Goal: Transaction & Acquisition: Book appointment/travel/reservation

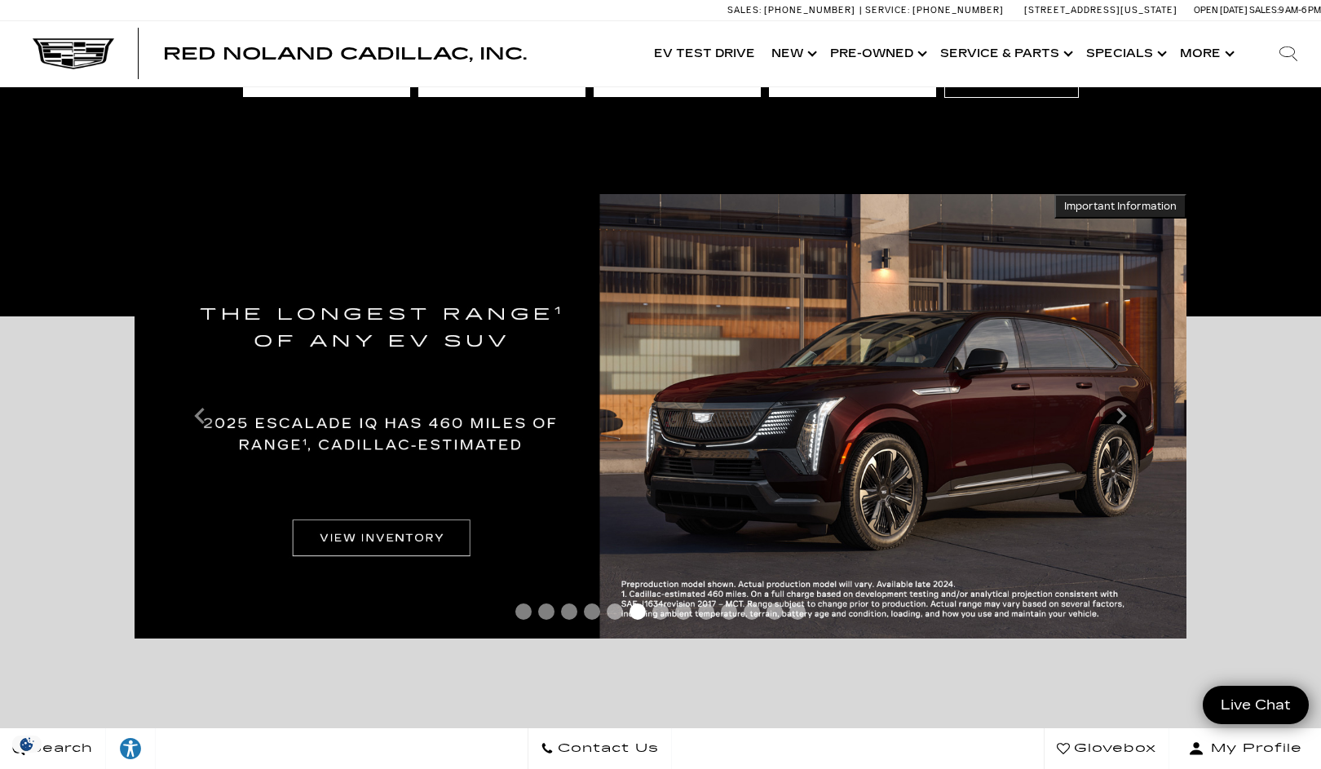
scroll to position [197, 0]
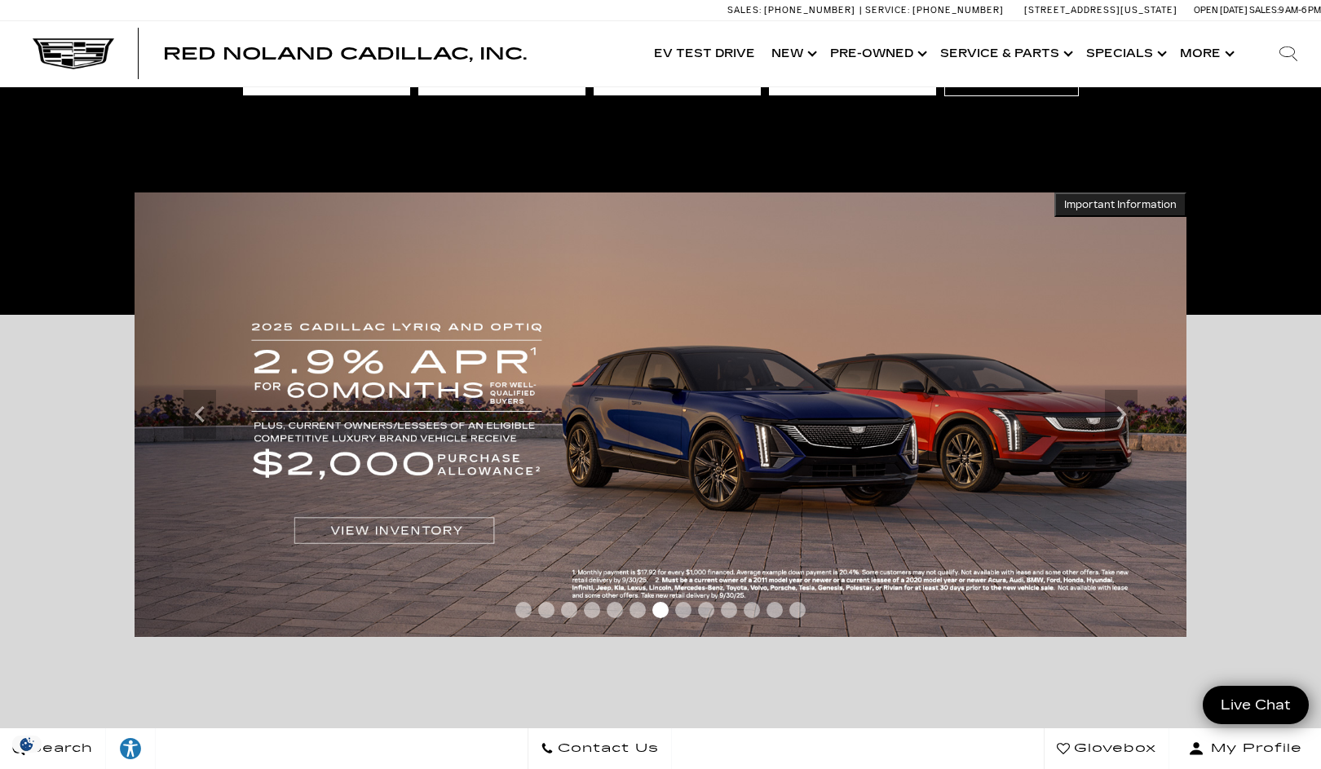
click at [524, 612] on span "Go to slide 1" at bounding box center [523, 610] width 16 height 16
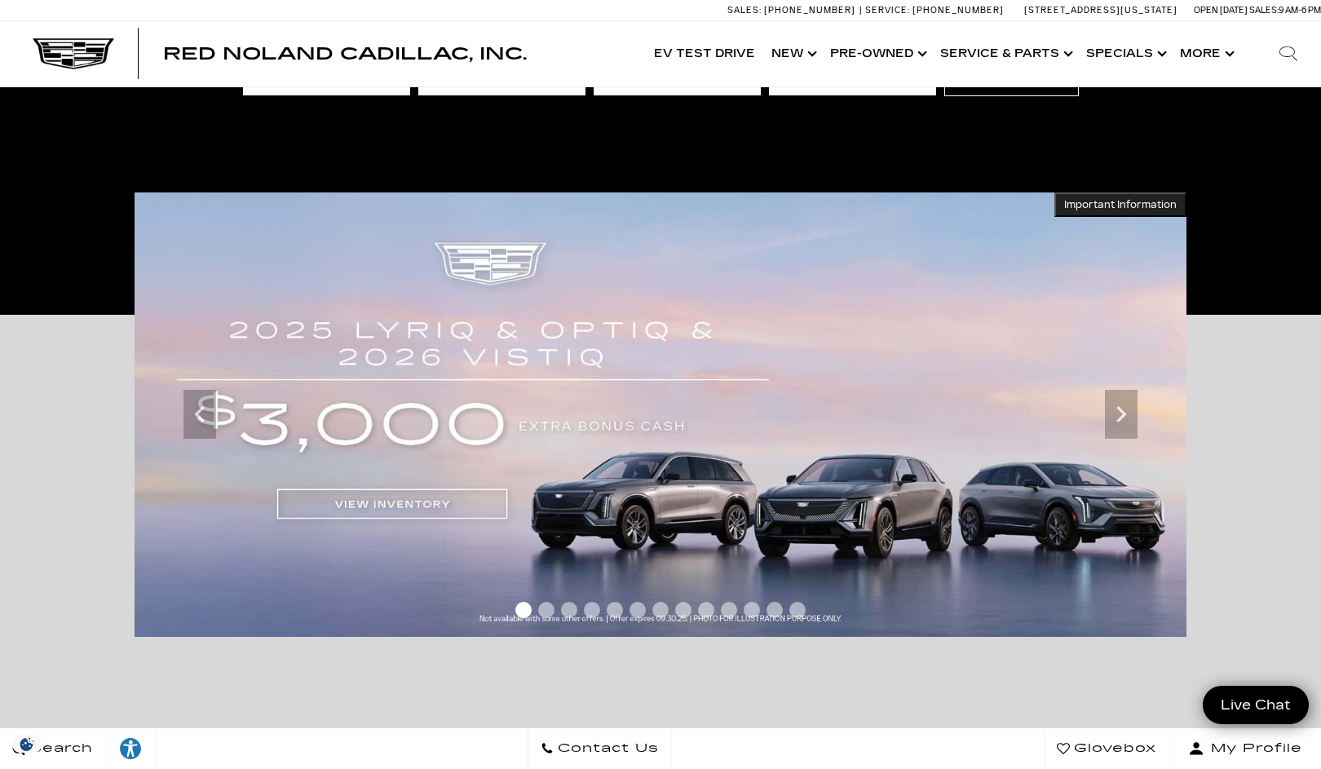
click at [548, 607] on span "Go to slide 2" at bounding box center [546, 610] width 16 height 16
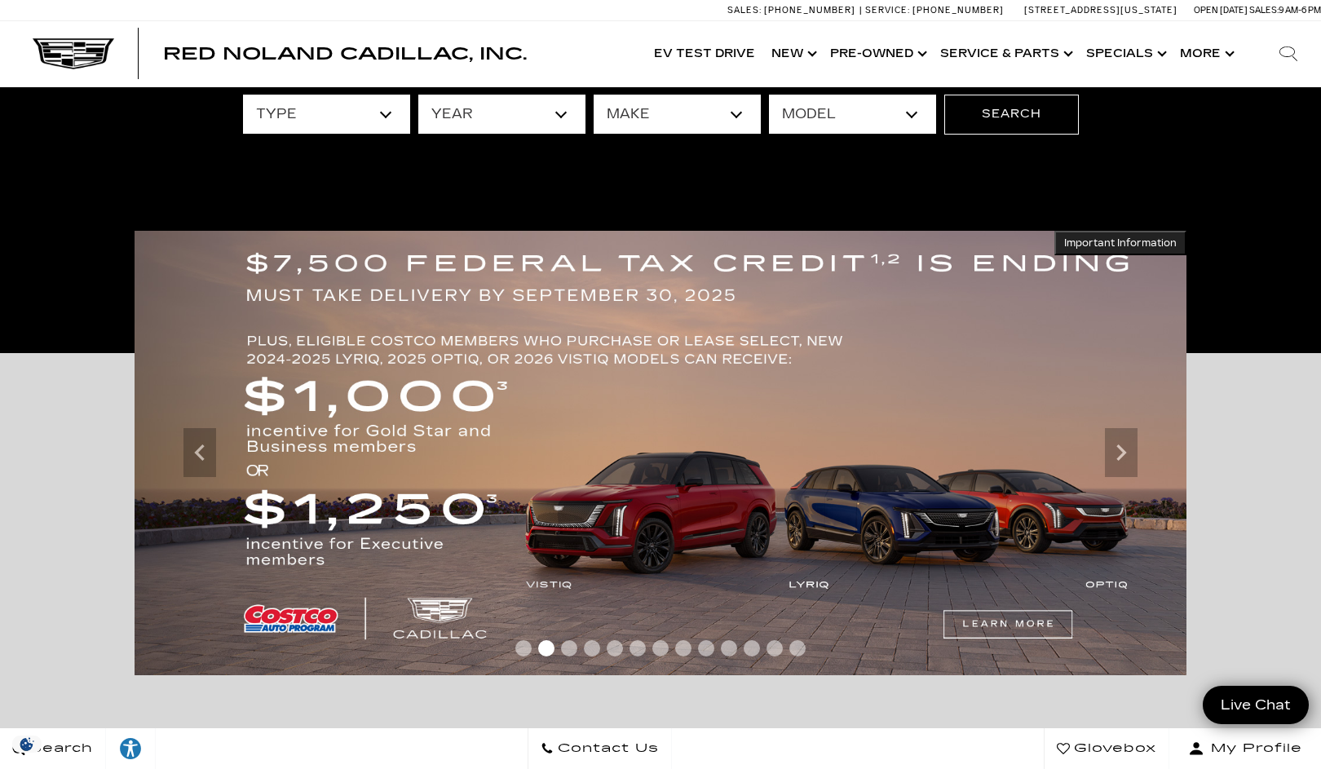
scroll to position [249, 0]
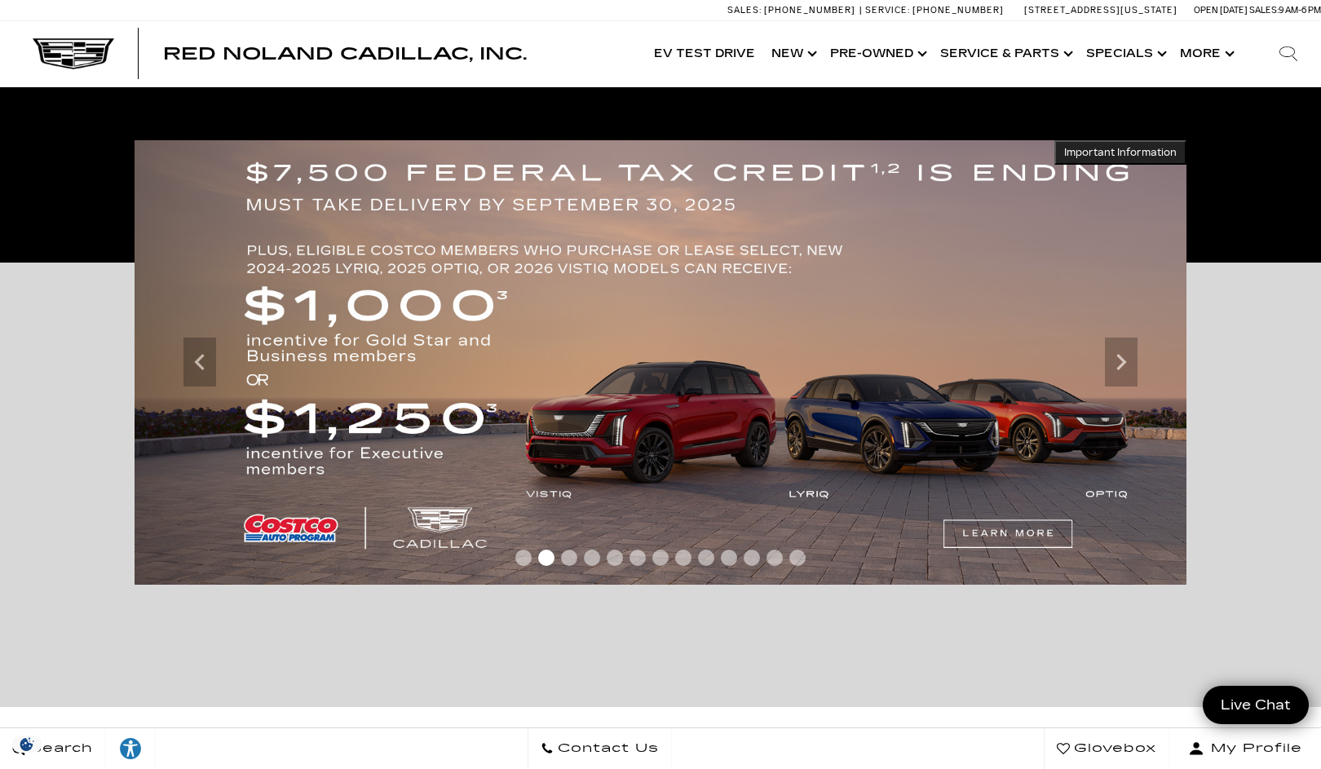
click at [572, 552] on span "Go to slide 3" at bounding box center [569, 558] width 16 height 16
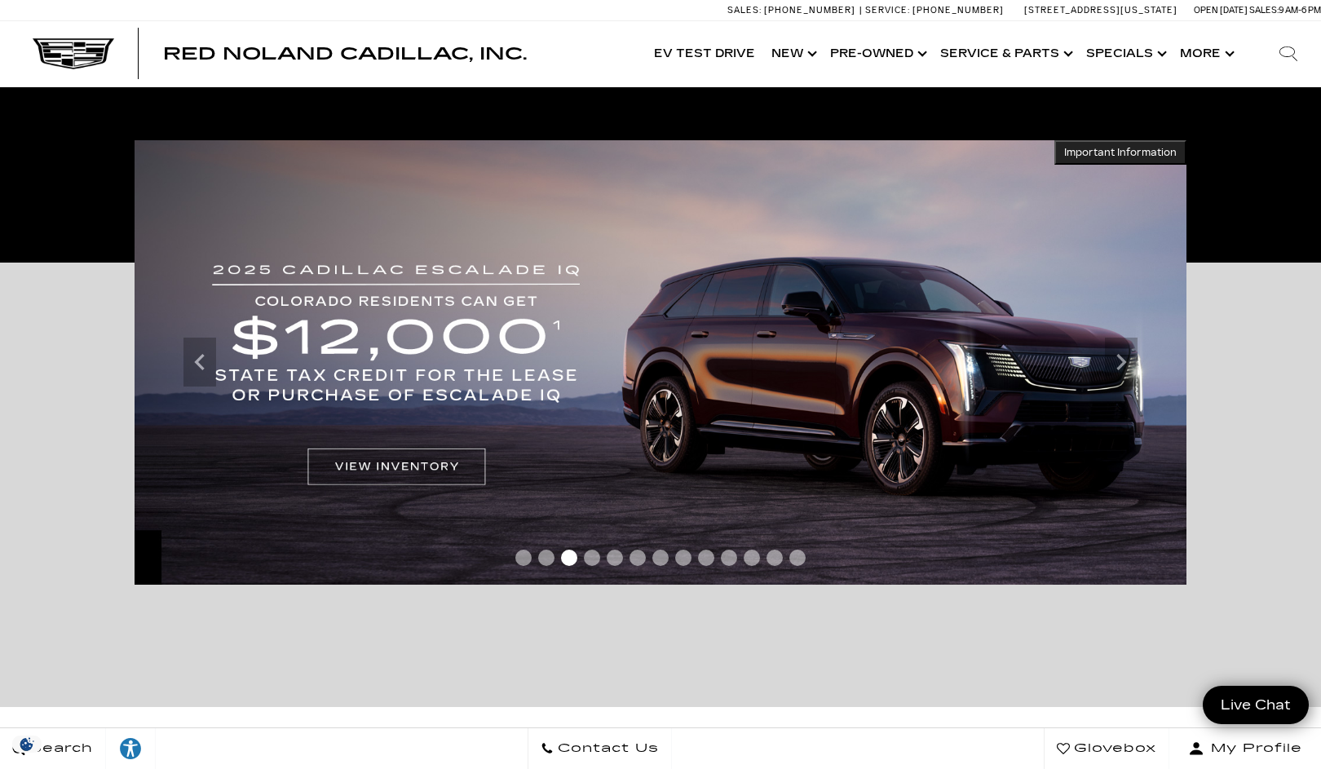
click at [547, 557] on span "Go to slide 2" at bounding box center [546, 558] width 16 height 16
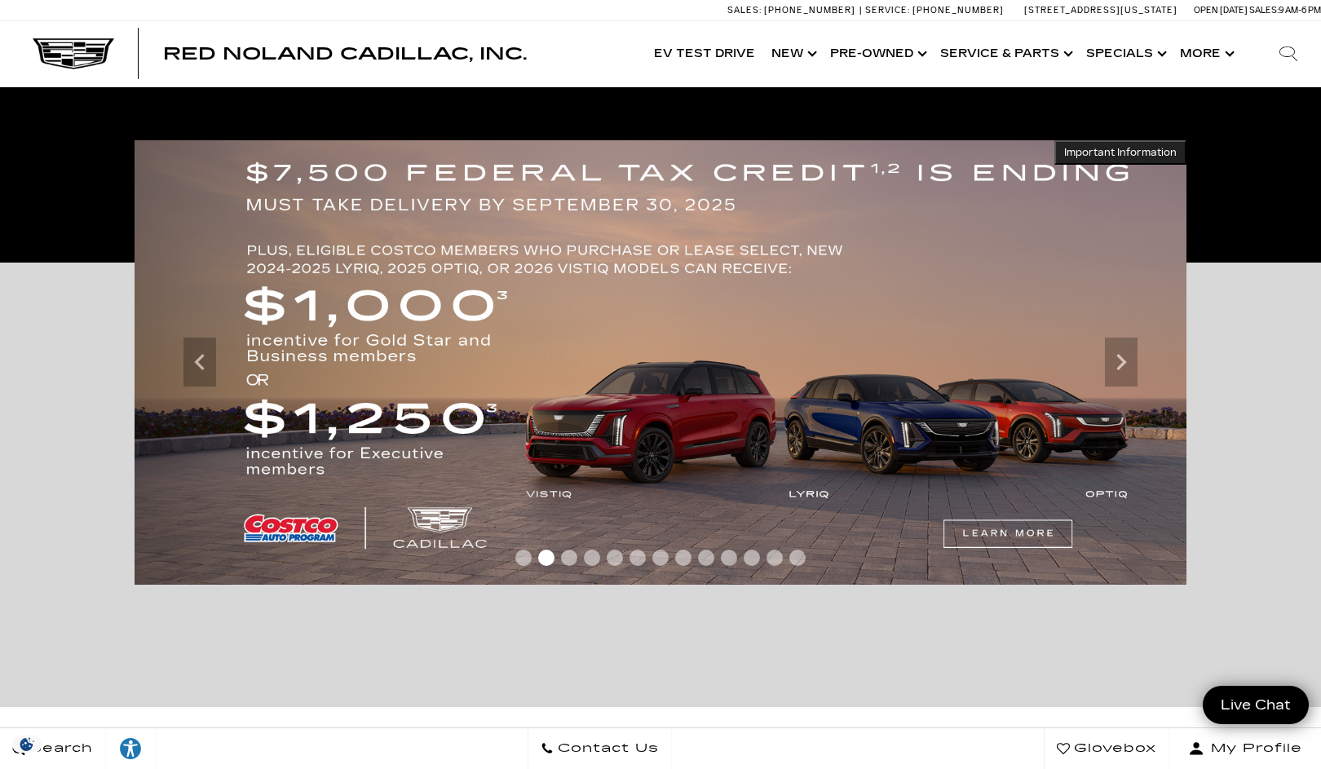
click at [570, 559] on span "Go to slide 3" at bounding box center [569, 558] width 16 height 16
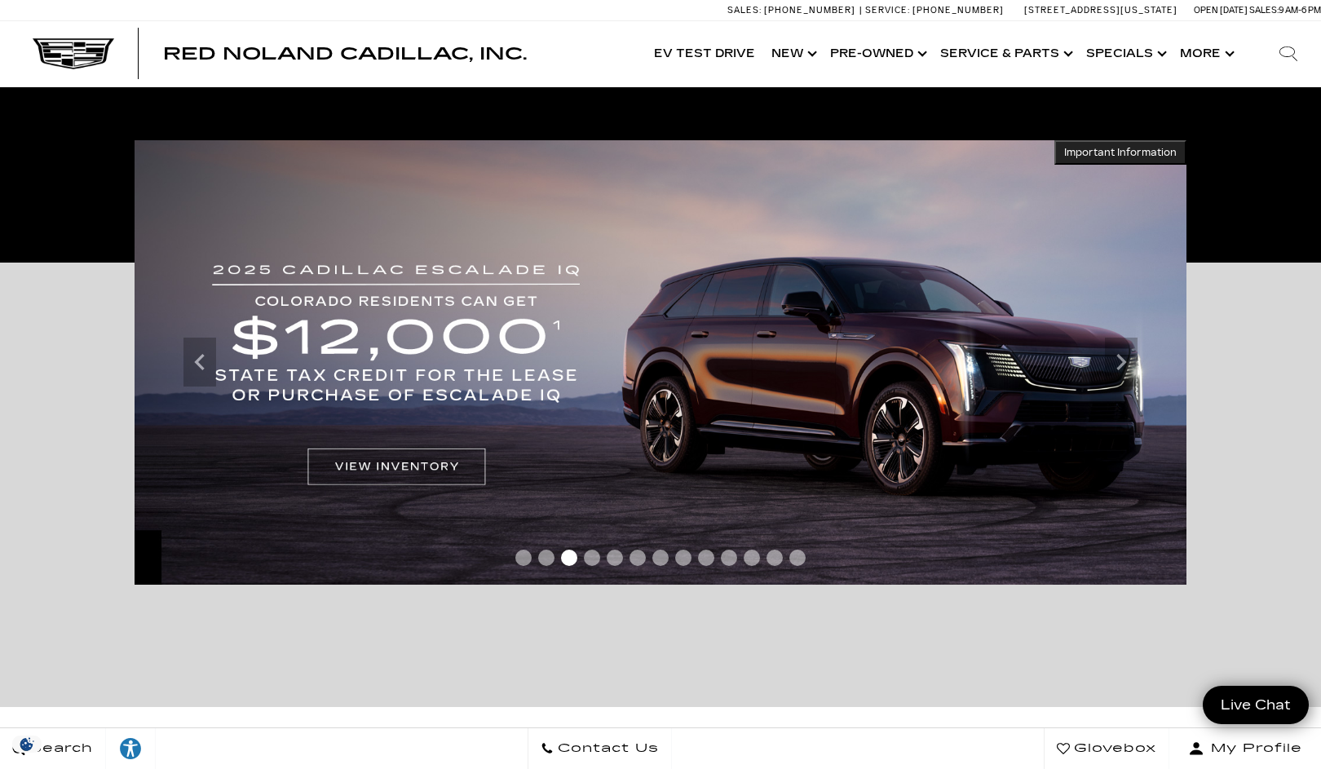
click at [544, 559] on span "Go to slide 2" at bounding box center [546, 558] width 16 height 16
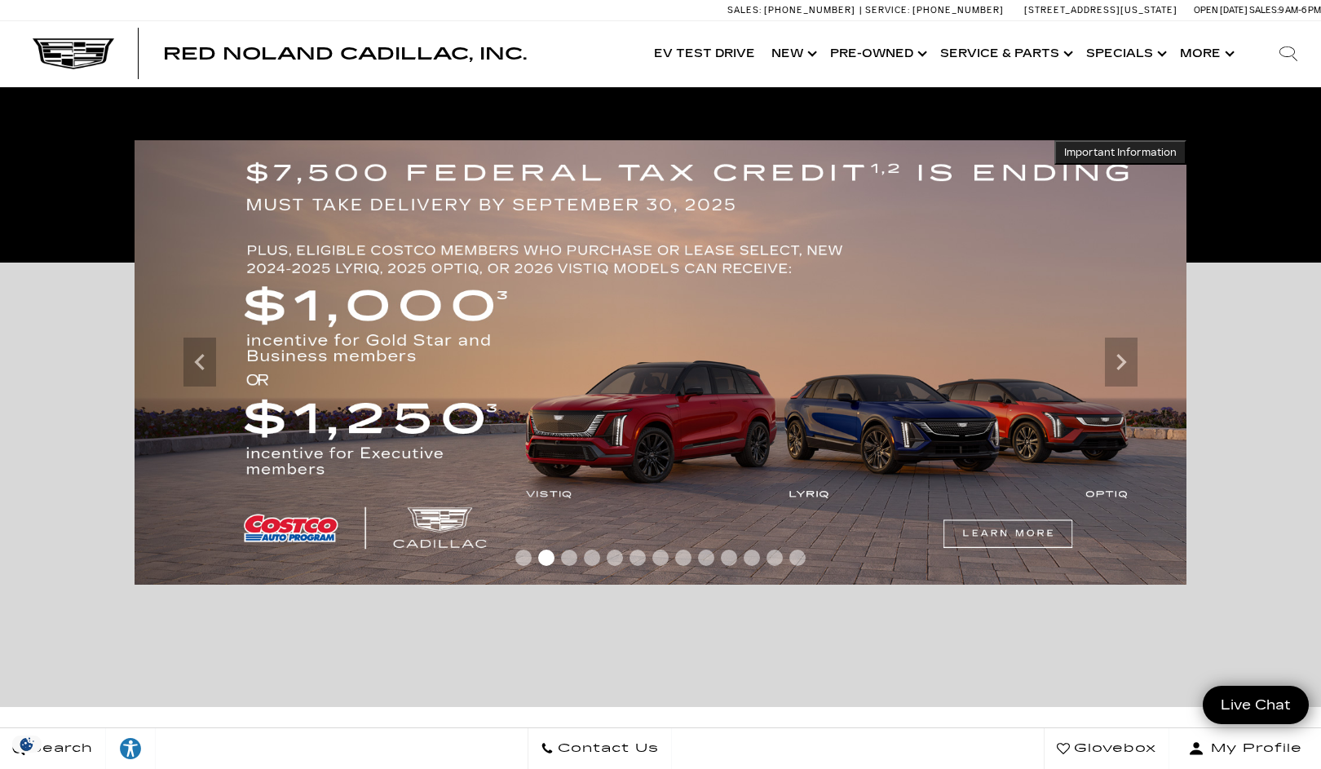
click at [568, 556] on span "Go to slide 3" at bounding box center [569, 558] width 16 height 16
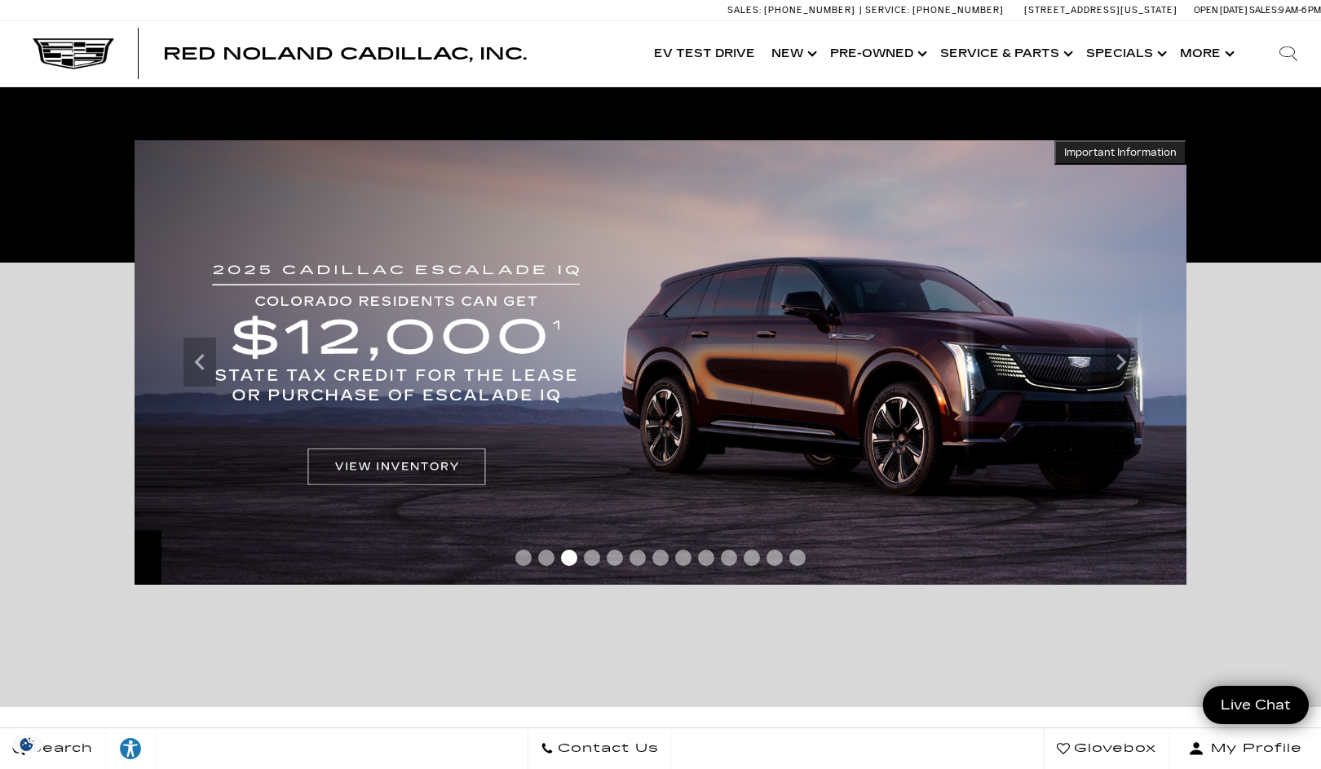
click at [545, 561] on span "Go to slide 2" at bounding box center [546, 558] width 16 height 16
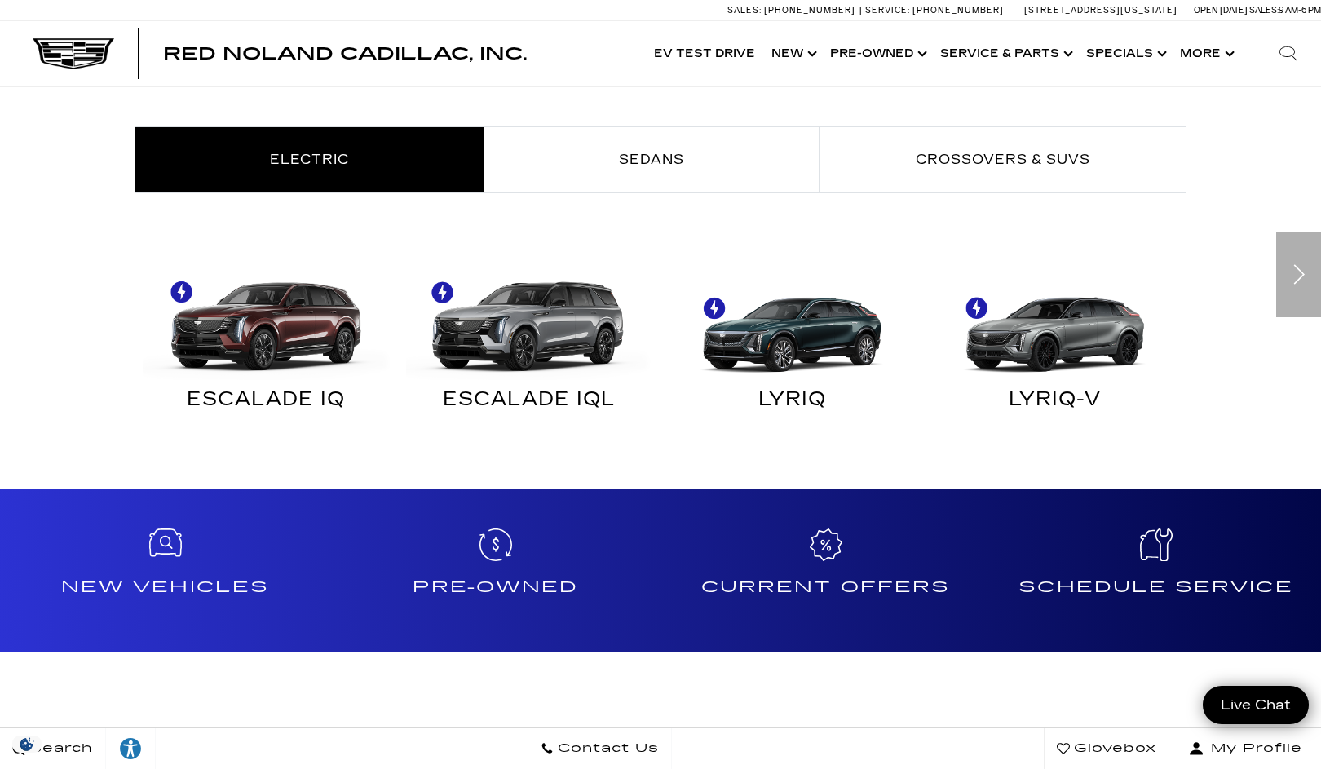
scroll to position [55, 0]
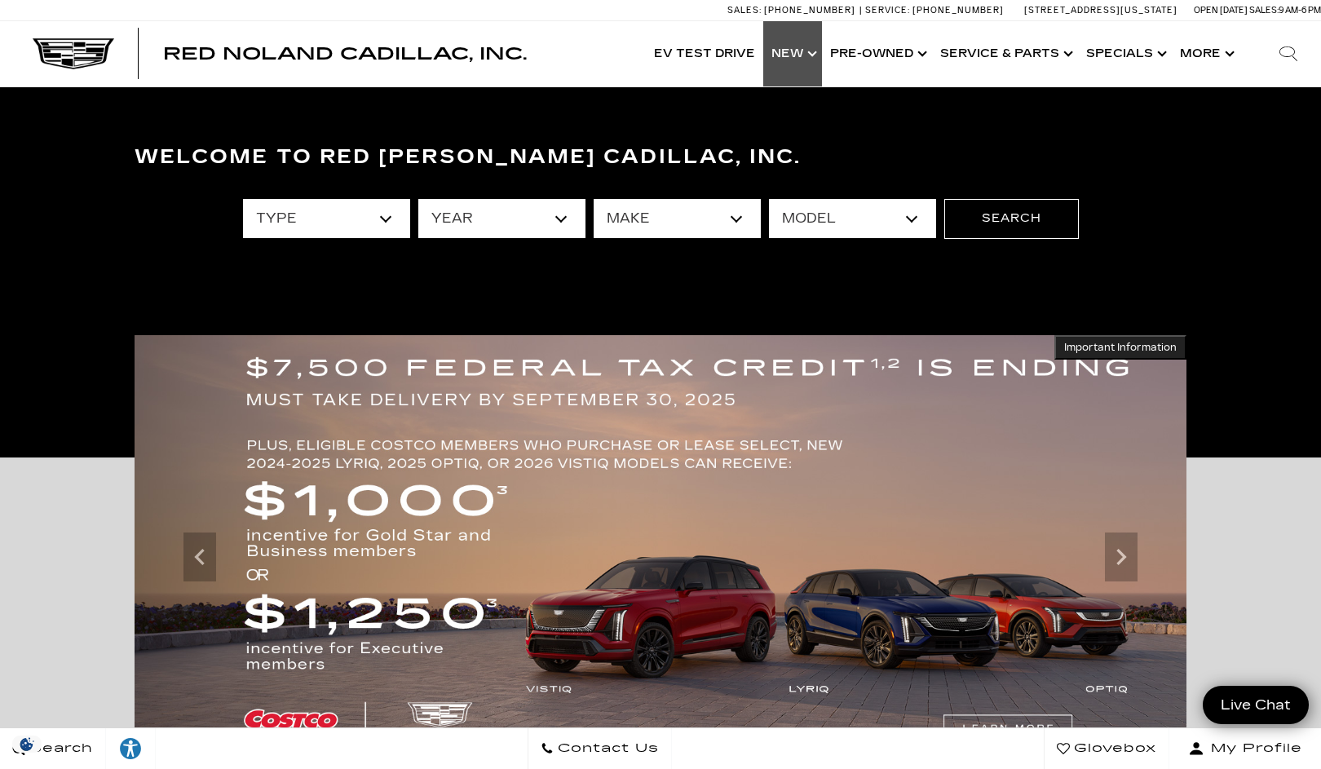
click at [790, 45] on link "Show New" at bounding box center [792, 53] width 59 height 65
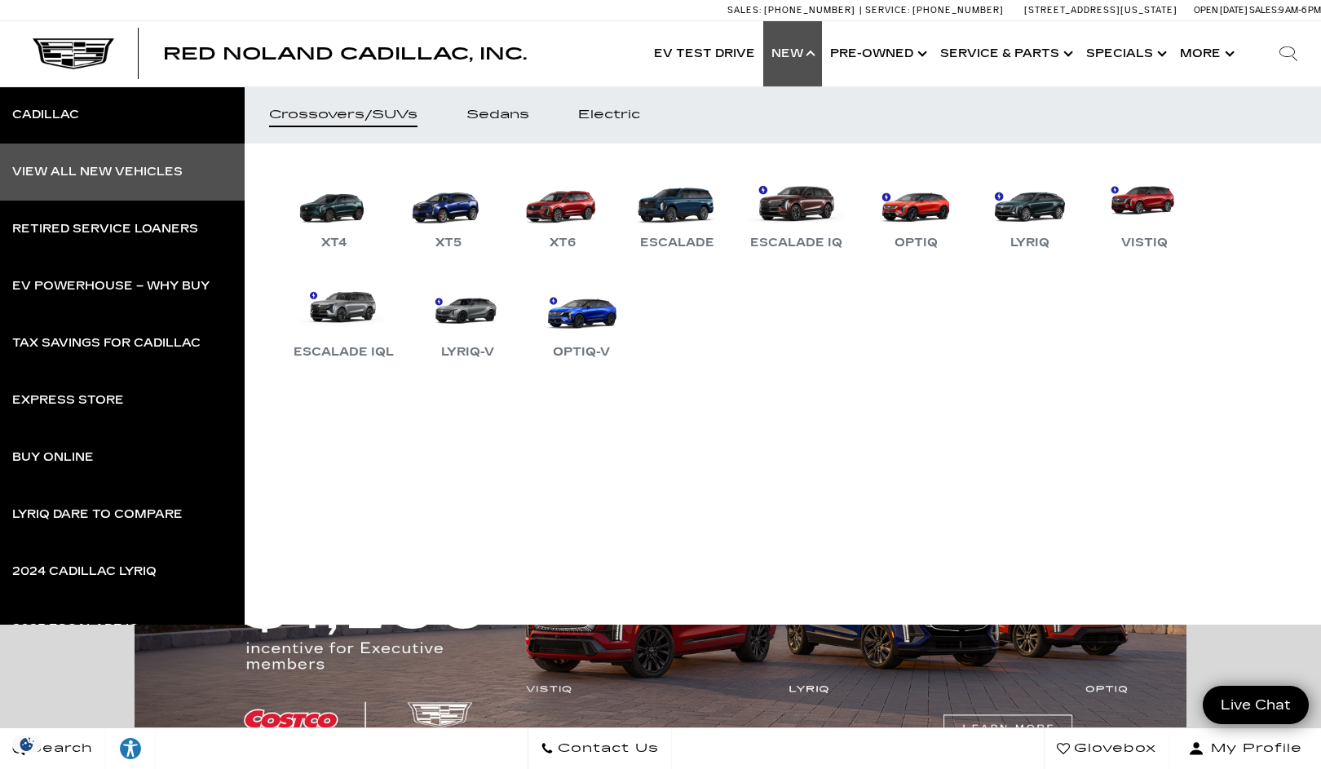
click at [84, 179] on link "View All New Vehicles" at bounding box center [122, 172] width 245 height 57
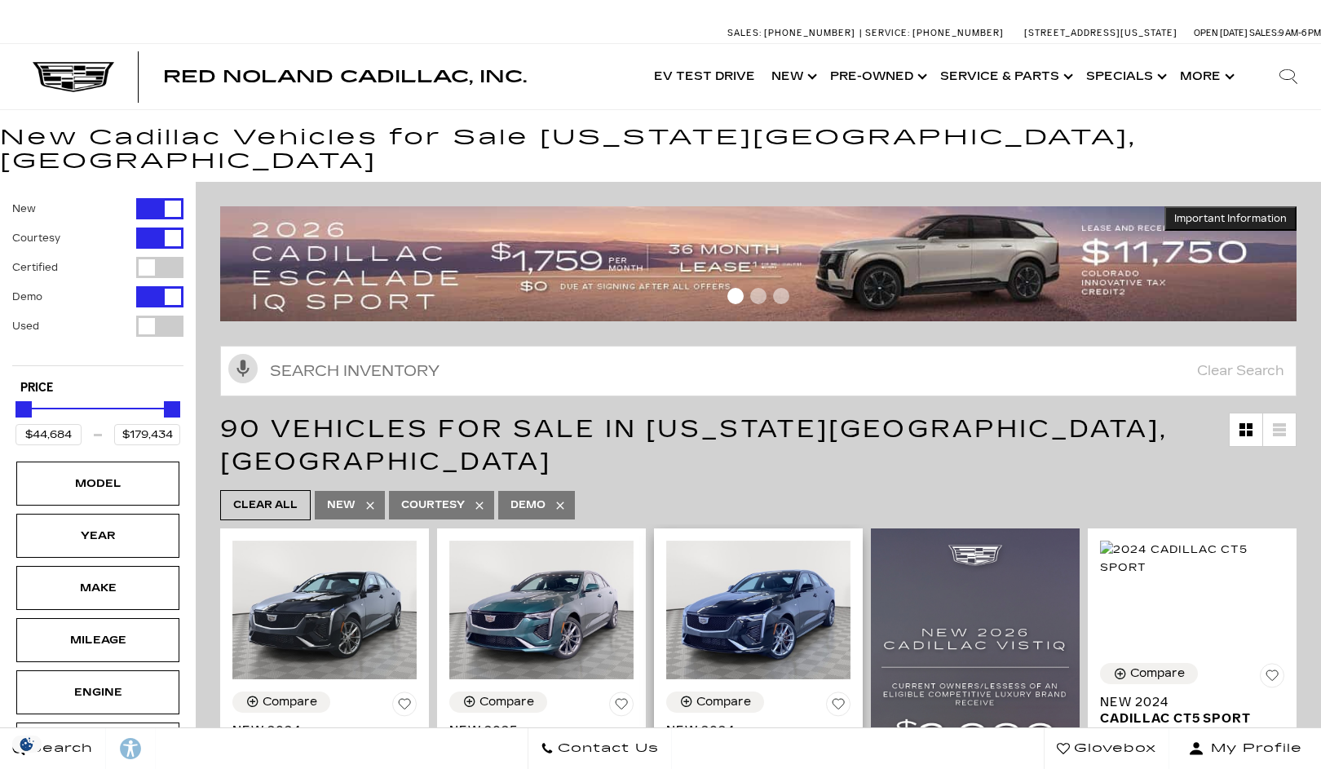
scroll to position [680, 0]
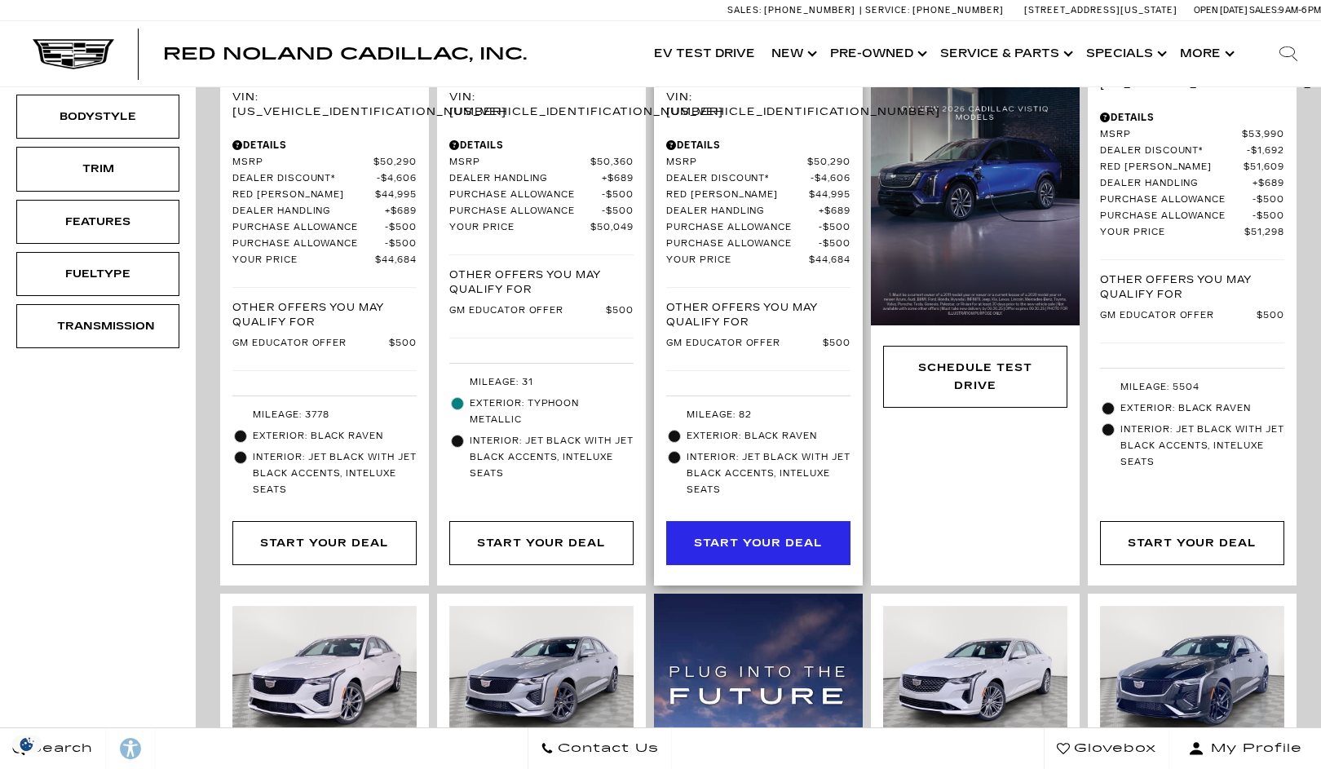
click at [773, 534] on div "Start Your Deal" at bounding box center [758, 543] width 129 height 18
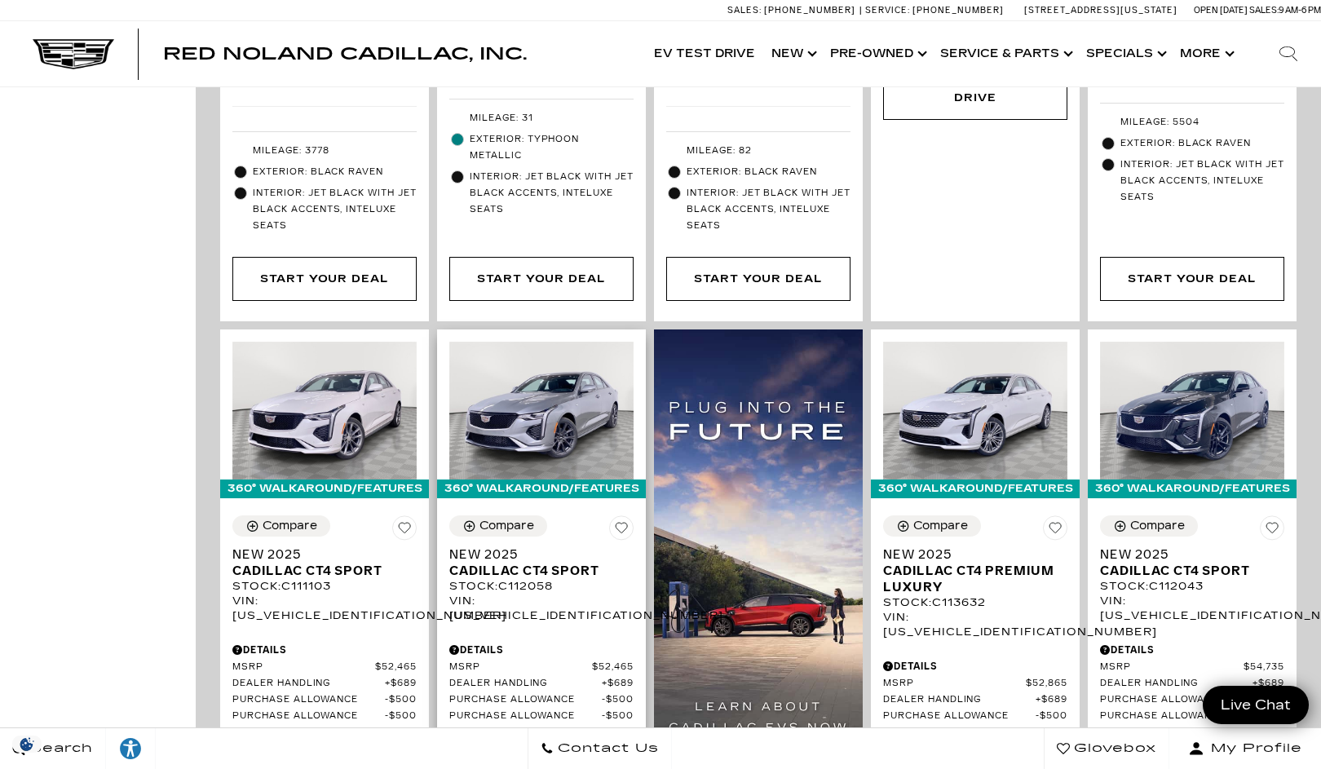
scroll to position [848, 0]
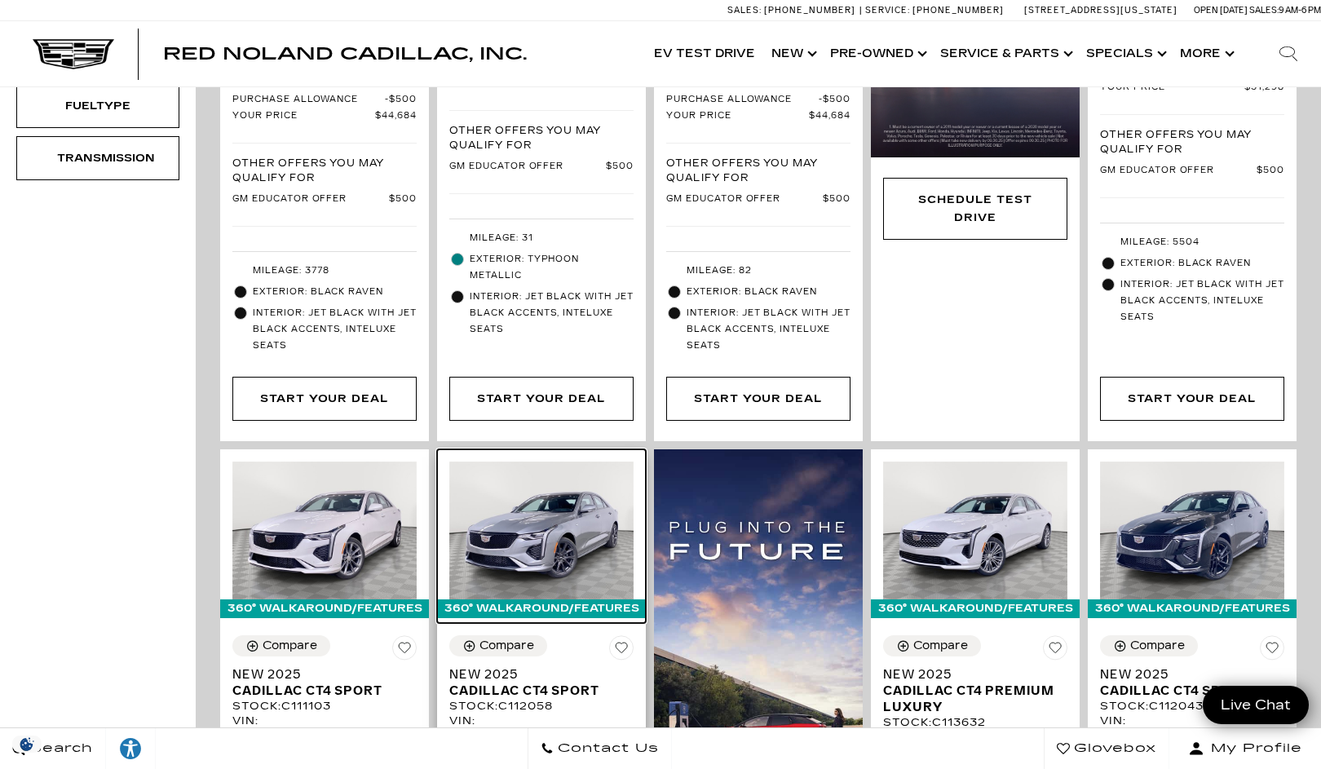
click at [570, 475] on img at bounding box center [541, 530] width 184 height 139
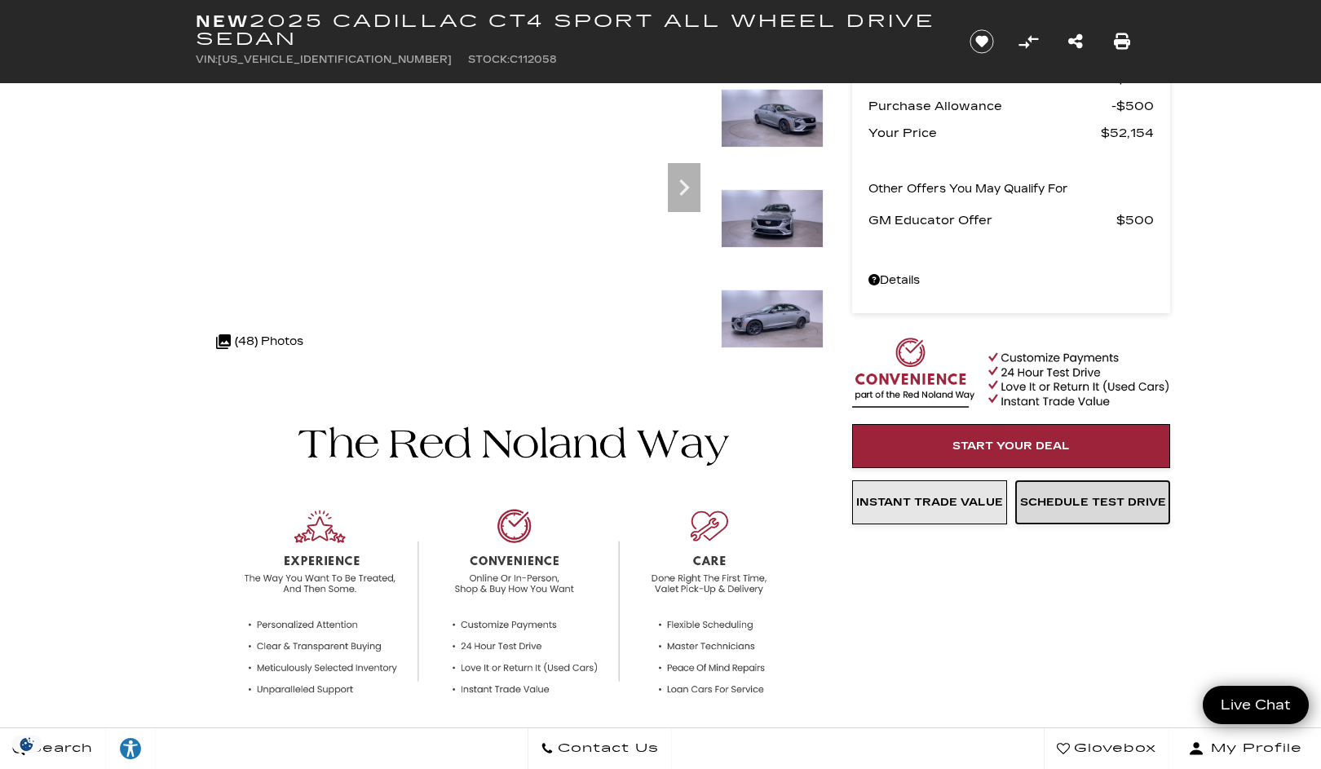
click at [1120, 503] on span "Schedule Test Drive" at bounding box center [1093, 502] width 146 height 13
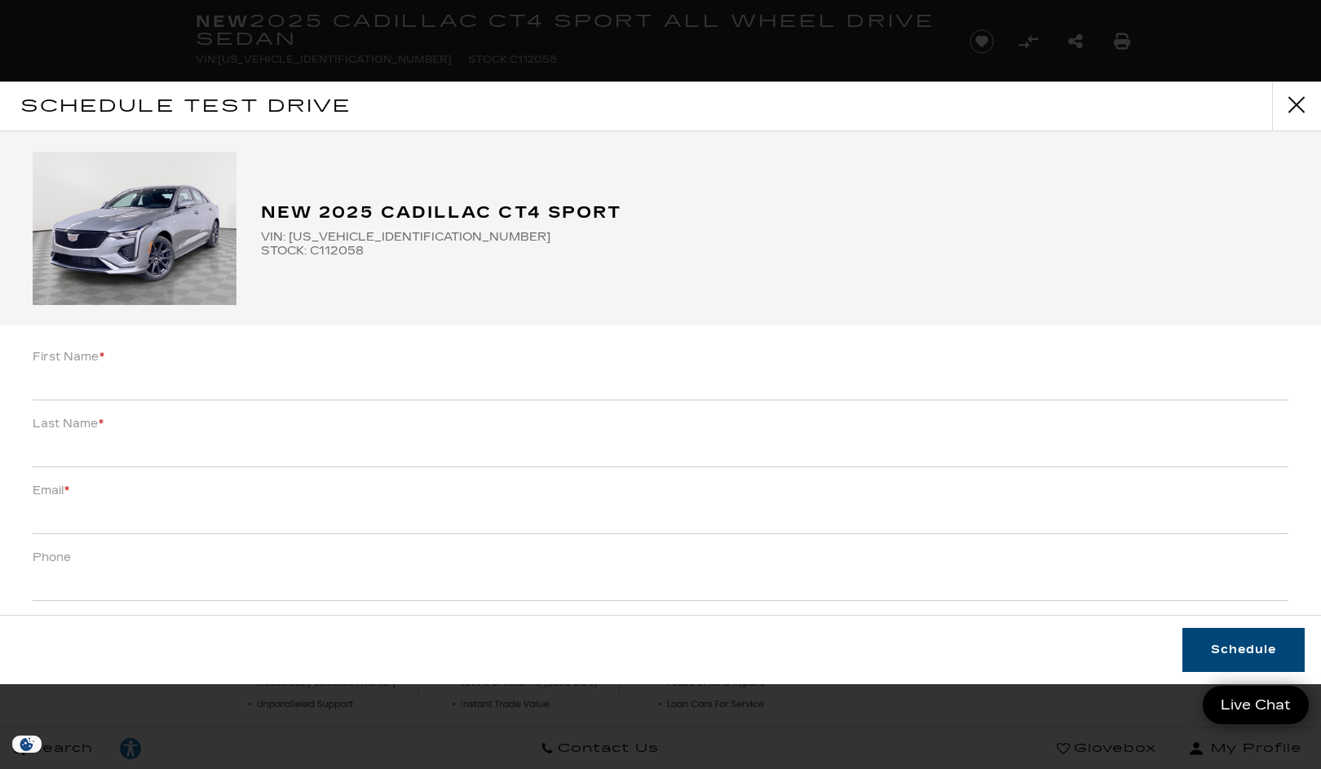
scroll to position [162, 0]
click at [1297, 94] on button "close" at bounding box center [1296, 106] width 49 height 49
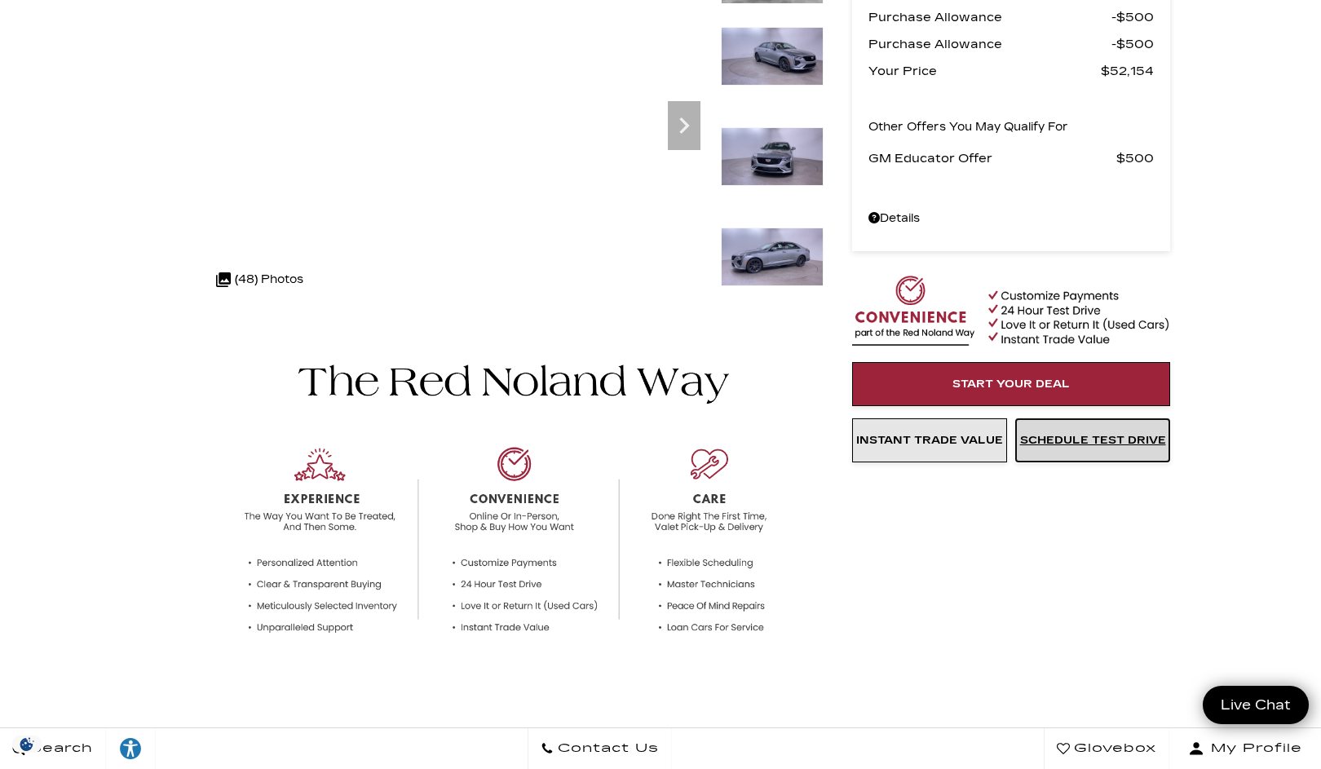
scroll to position [6, 0]
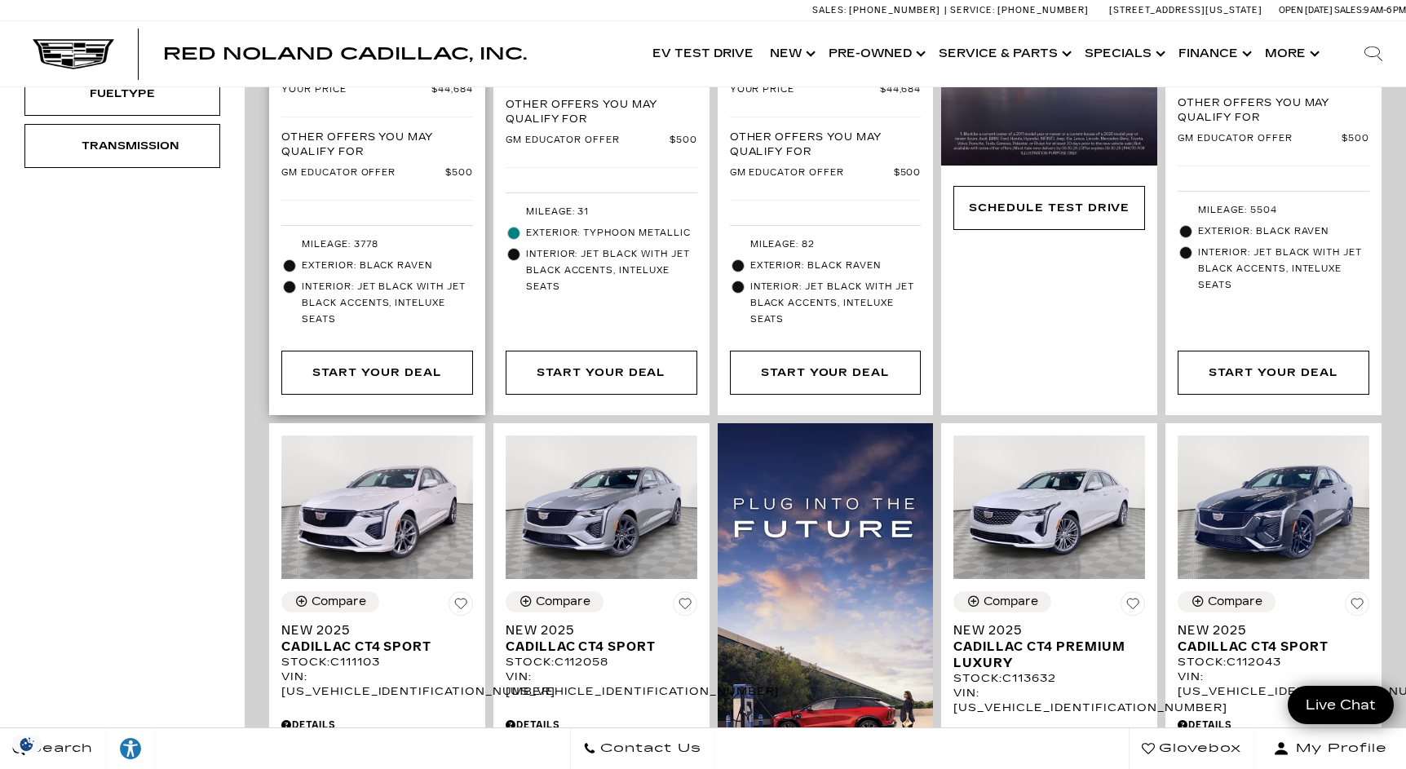
scroll to position [336, 0]
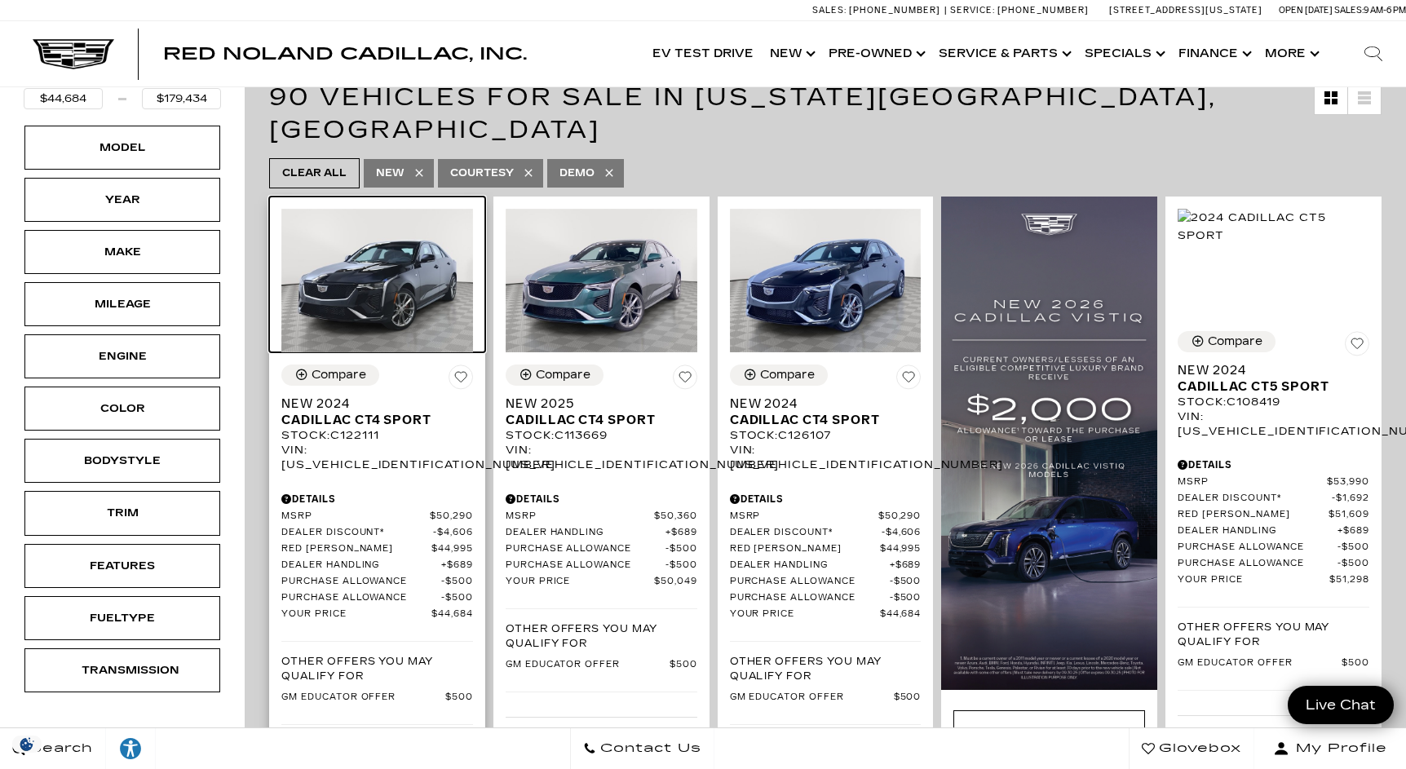
click at [422, 229] on img at bounding box center [377, 281] width 192 height 144
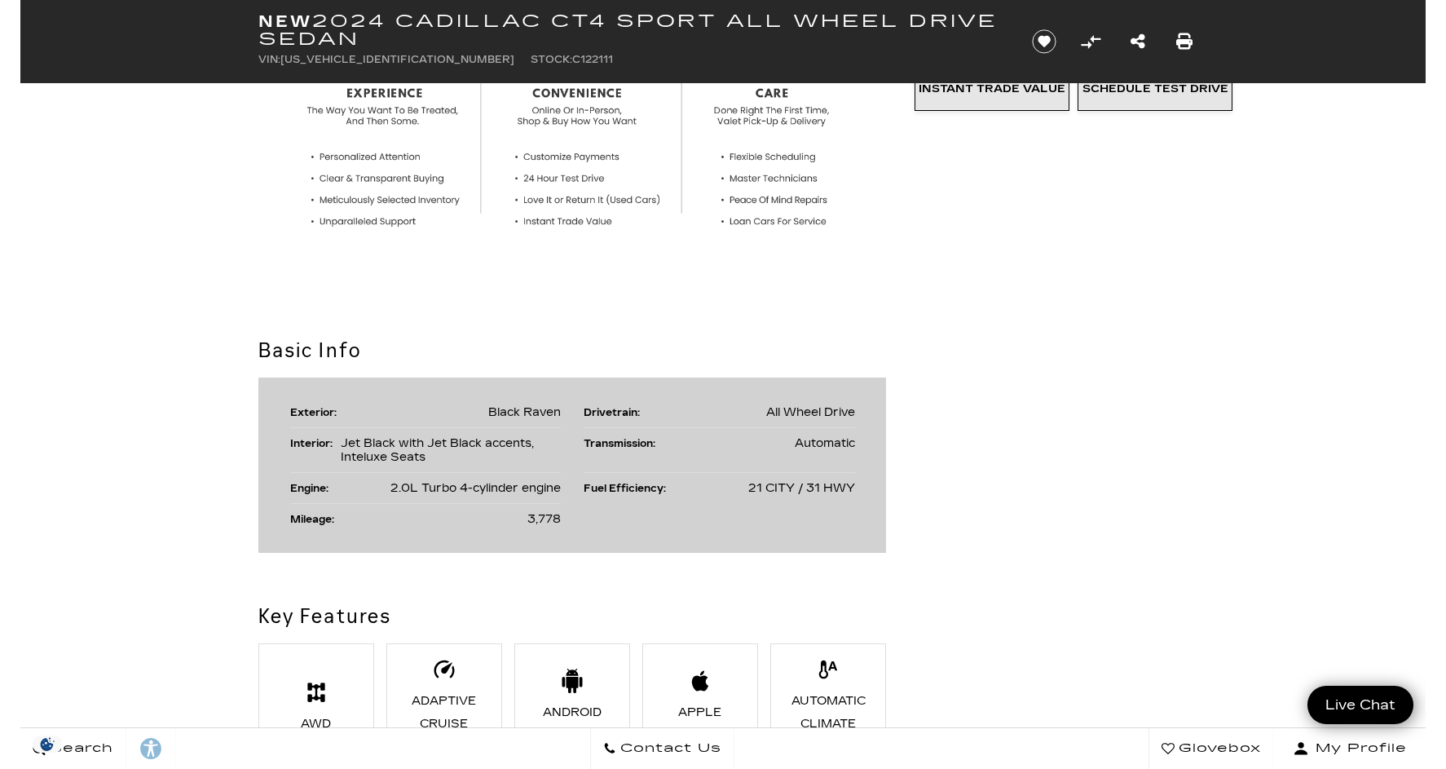
scroll to position [113, 0]
